Goal: Task Accomplishment & Management: Manage account settings

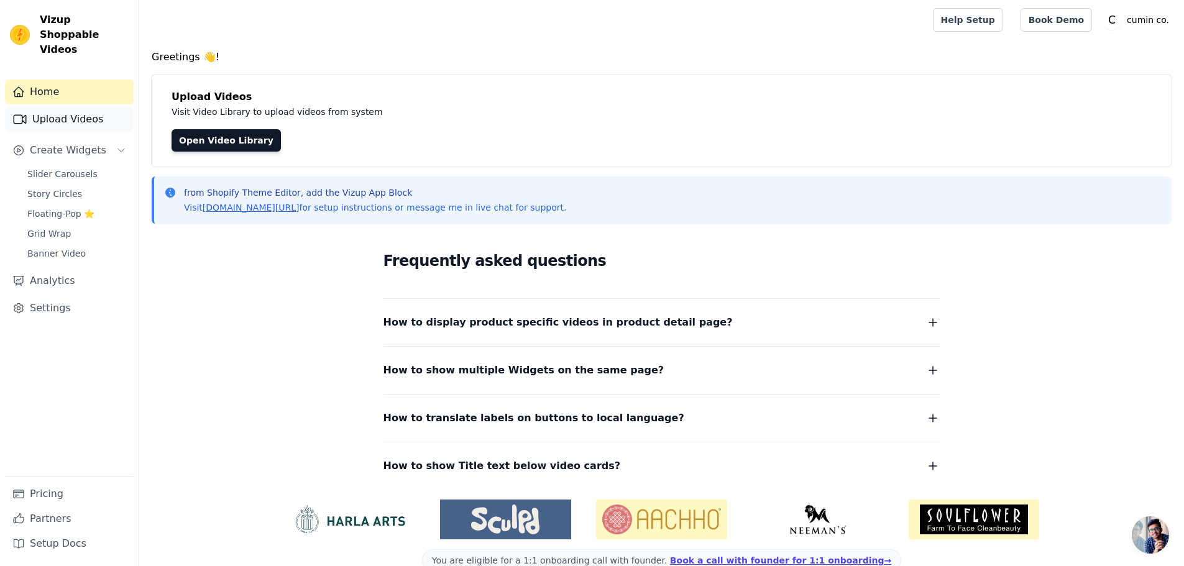
click at [86, 107] on link "Upload Videos" at bounding box center [69, 119] width 129 height 25
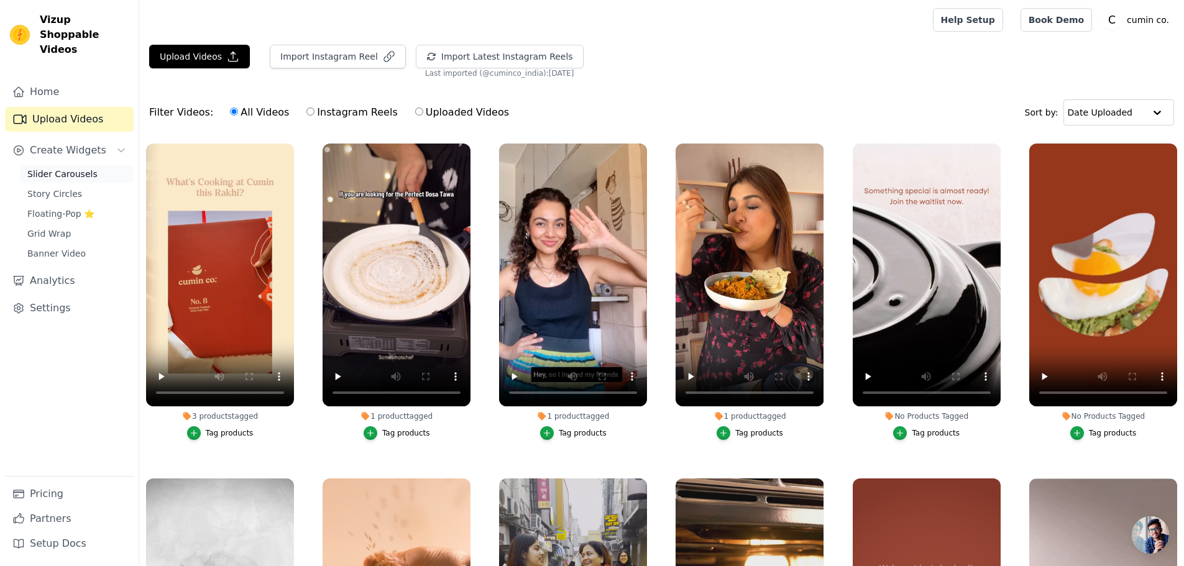
click at [75, 168] on span "Slider Carousels" at bounding box center [62, 174] width 70 height 12
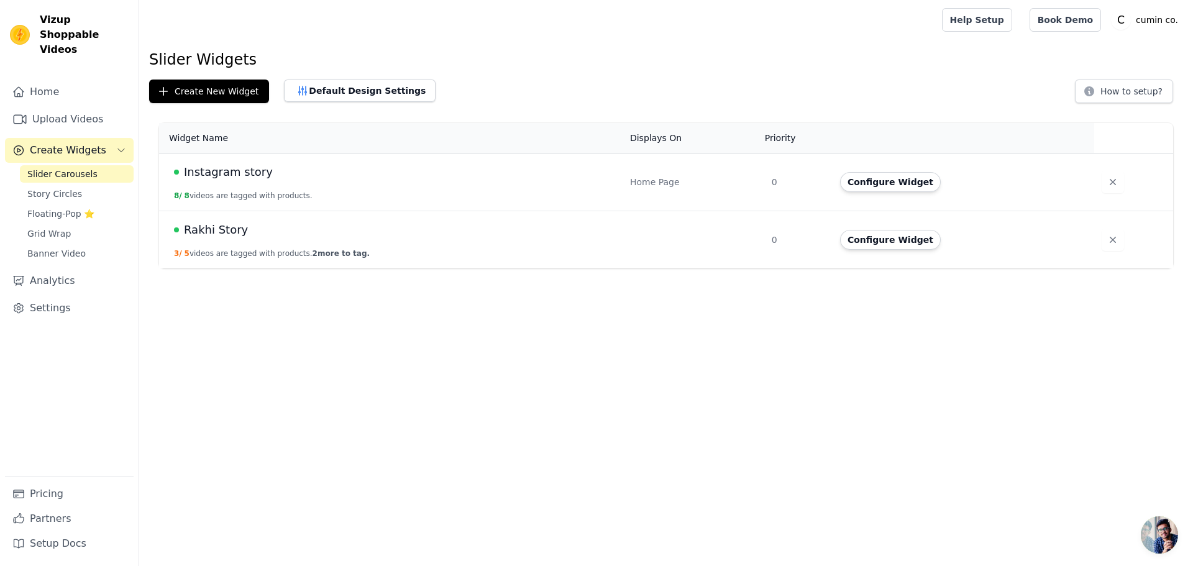
click at [221, 232] on span "Rakhi Story" at bounding box center [216, 229] width 64 height 17
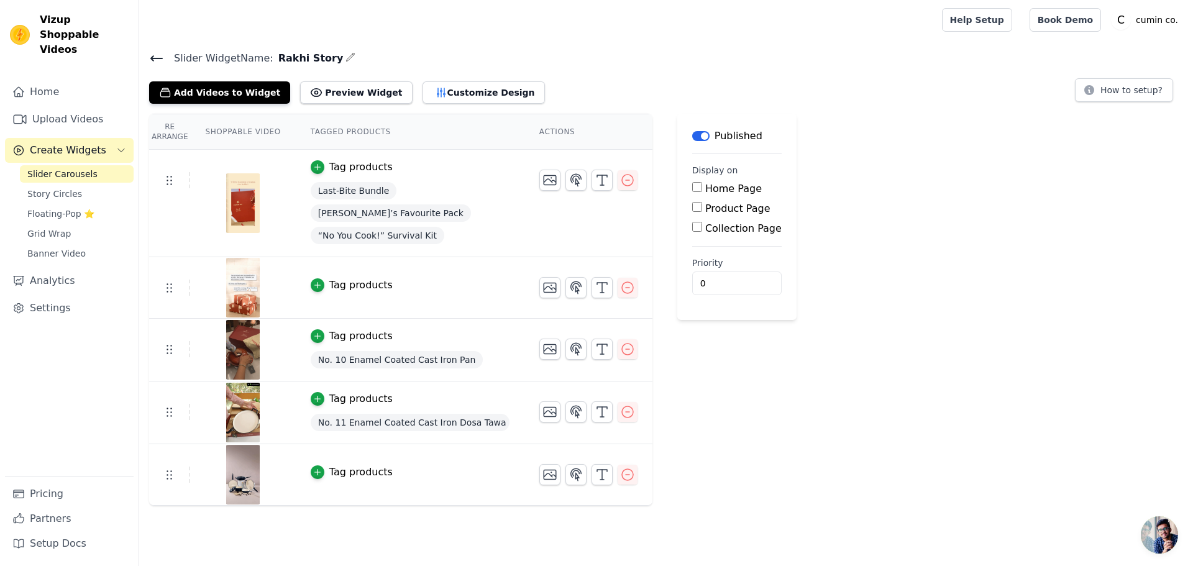
click at [53, 168] on span "Slider Carousels" at bounding box center [62, 174] width 70 height 12
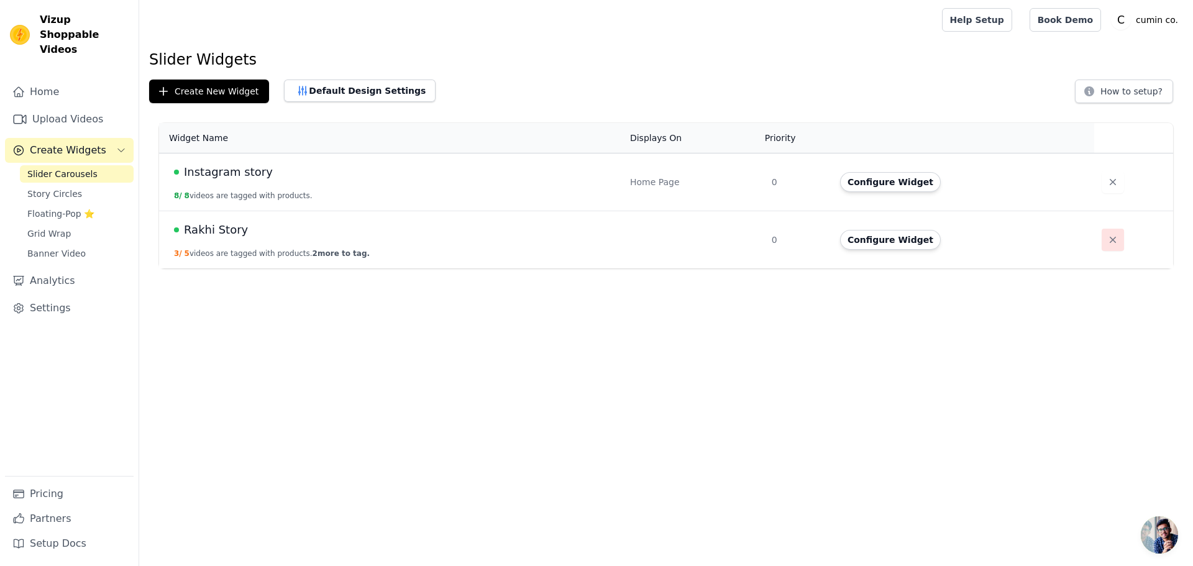
click at [1108, 241] on icon "button" at bounding box center [1113, 240] width 12 height 12
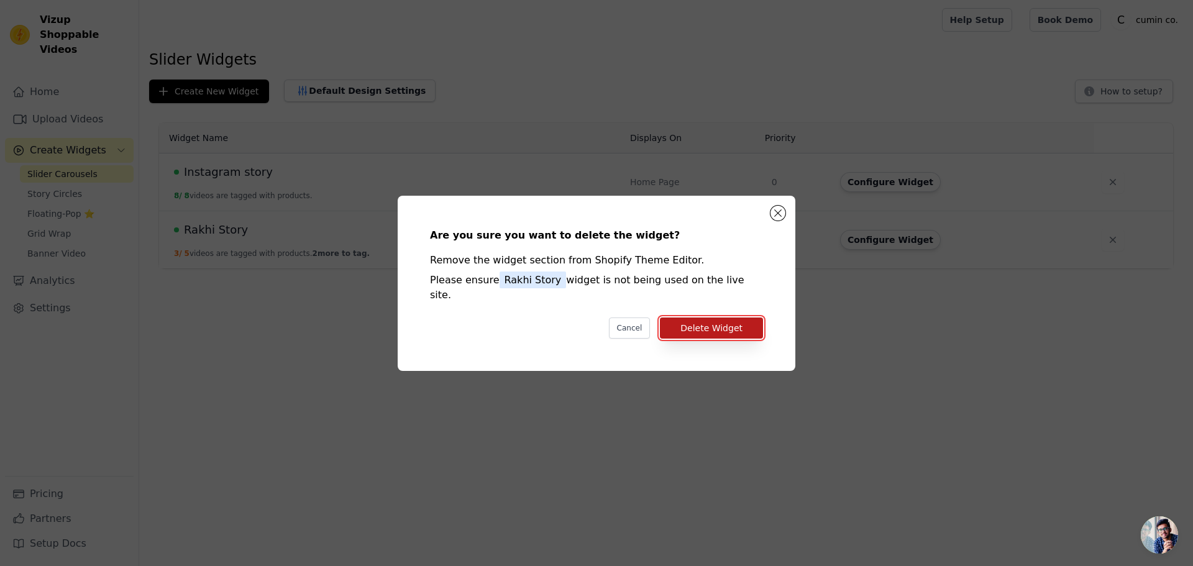
click at [715, 318] on button "Delete Widget" at bounding box center [711, 328] width 103 height 21
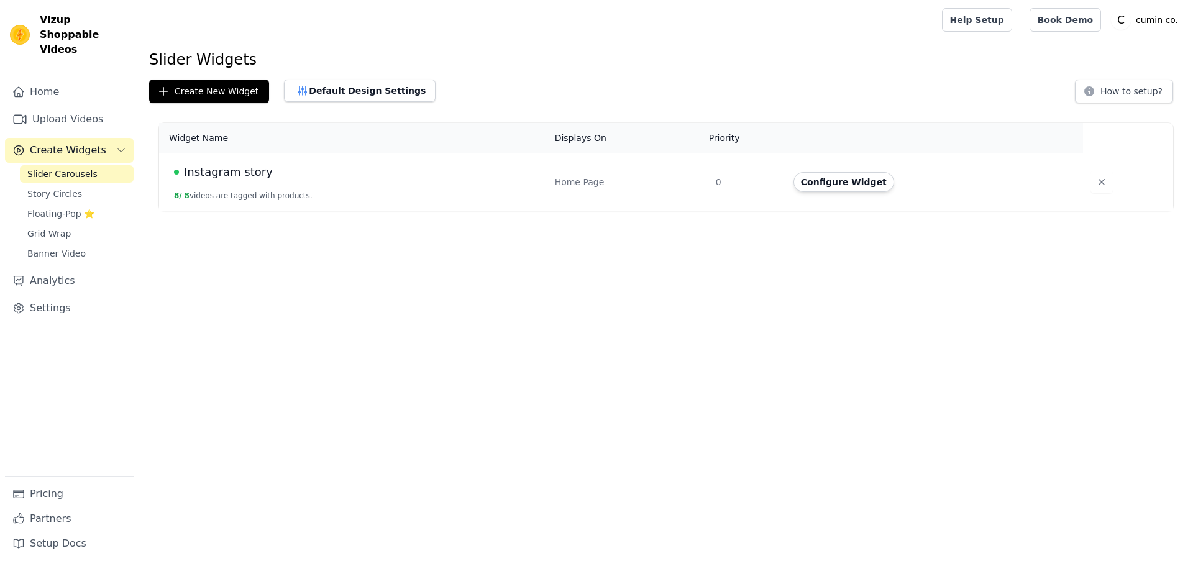
click at [231, 172] on span "Instagram story" at bounding box center [228, 171] width 89 height 17
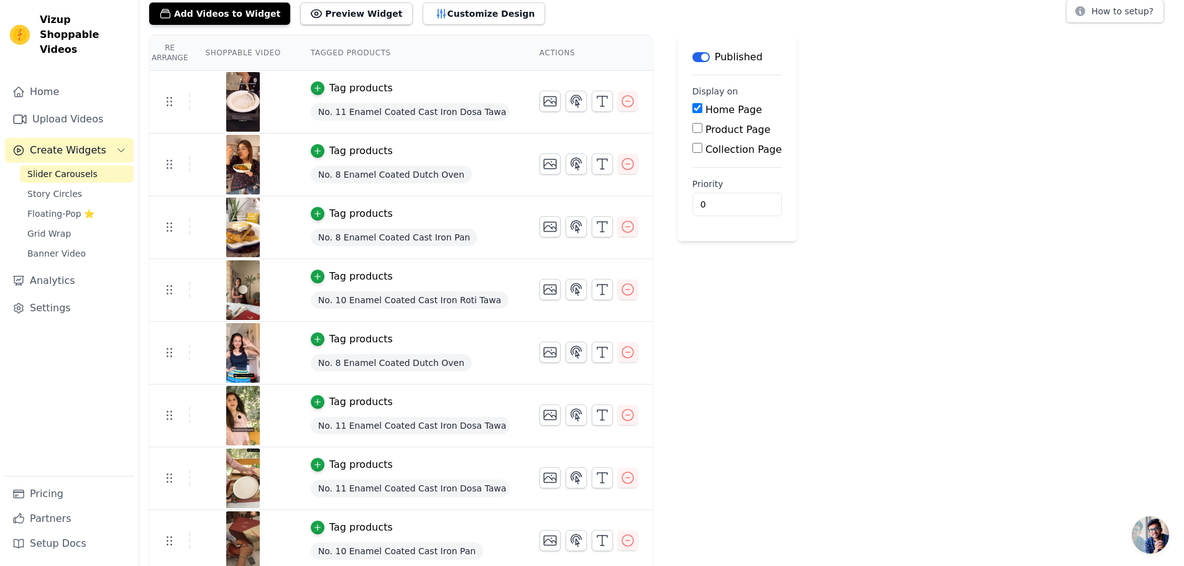
scroll to position [85, 0]
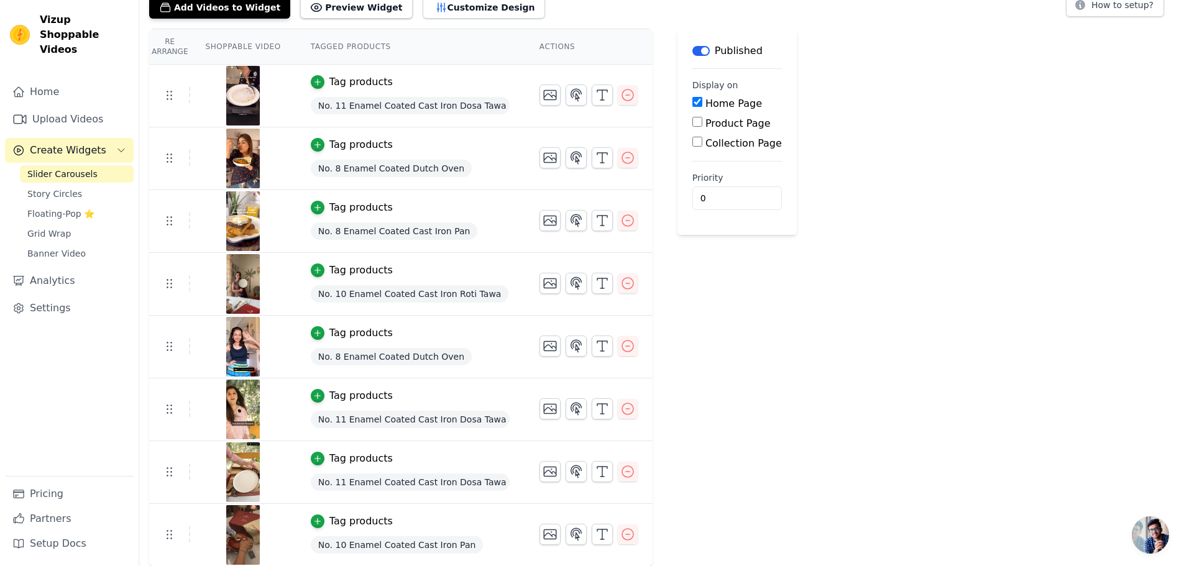
click at [311, 481] on span "No. 11 Enamel Coated Cast Iron Dosa Tawa" at bounding box center [410, 482] width 199 height 17
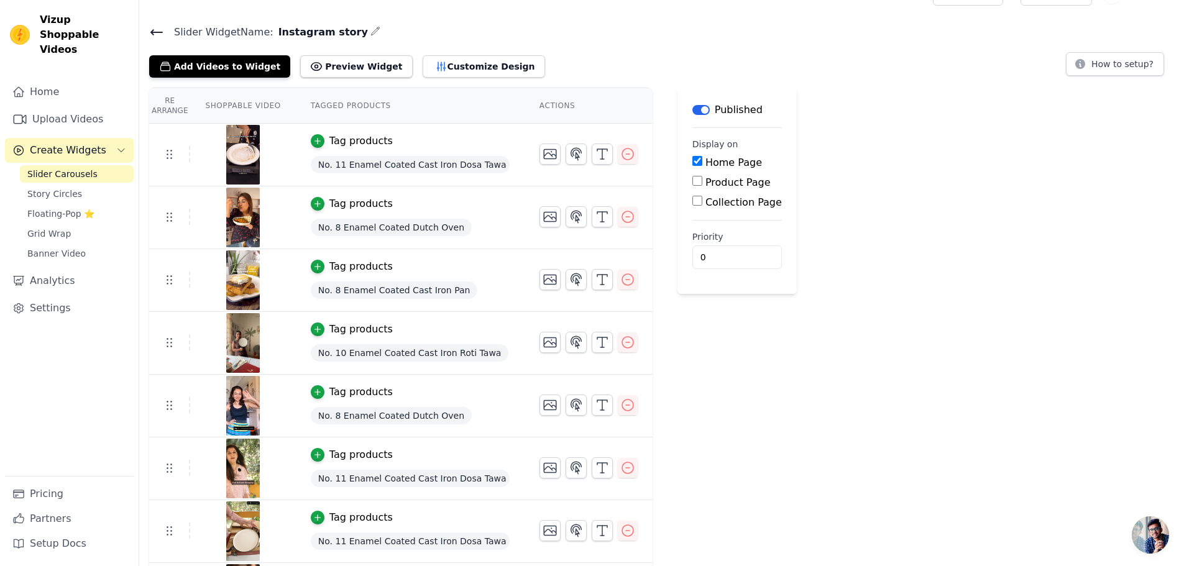
scroll to position [0, 0]
